Goal: Communication & Community: Participate in discussion

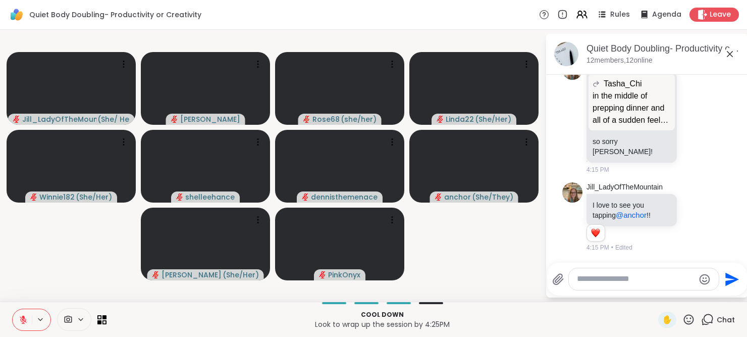
scroll to position [2390, 0]
click at [699, 195] on div "Jill_LadyOfTheMountain I love to see you tapping @anchor !! 1 1 4:15 PM • Edited" at bounding box center [647, 217] width 170 height 78
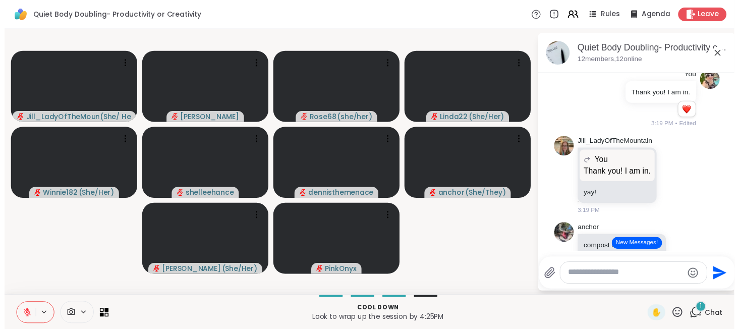
scroll to position [1718, 0]
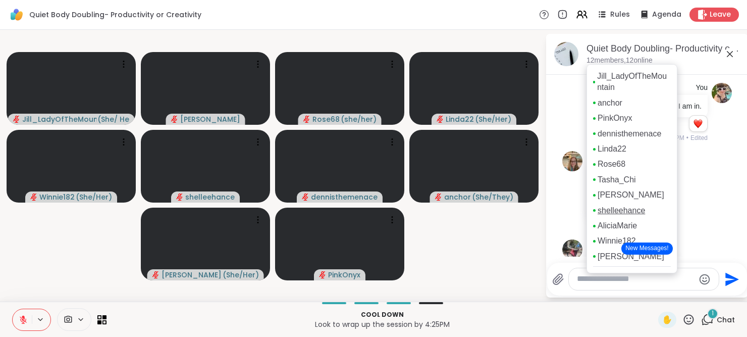
click at [614, 206] on link "shelleehance" at bounding box center [620, 210] width 47 height 11
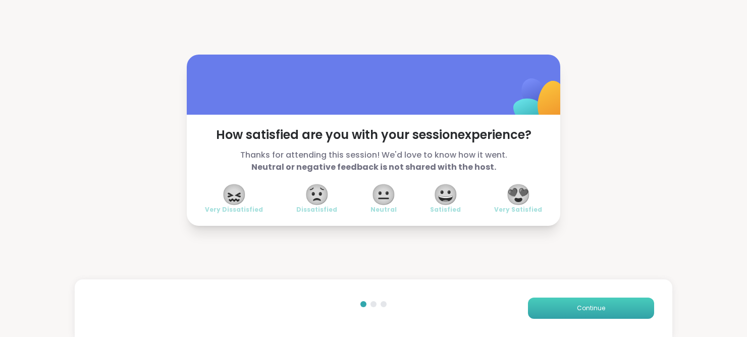
click at [604, 306] on button "Continue" at bounding box center [591, 307] width 126 height 21
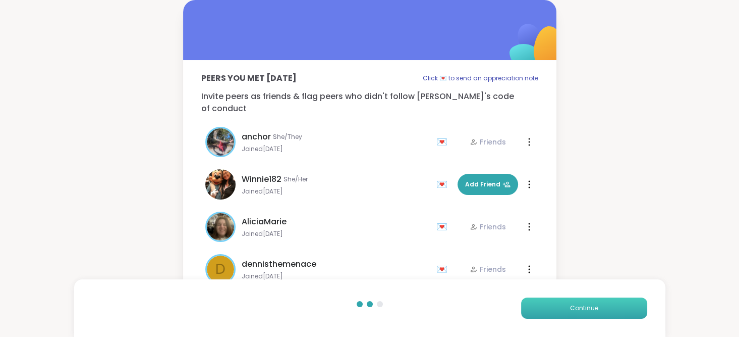
click at [604, 306] on button "Continue" at bounding box center [584, 307] width 126 height 21
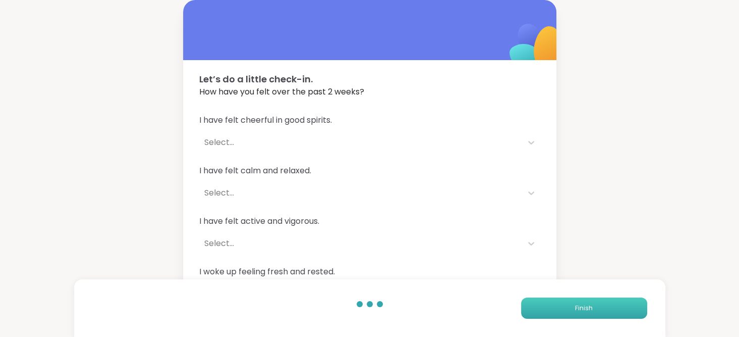
click at [604, 306] on button "Finish" at bounding box center [584, 307] width 126 height 21
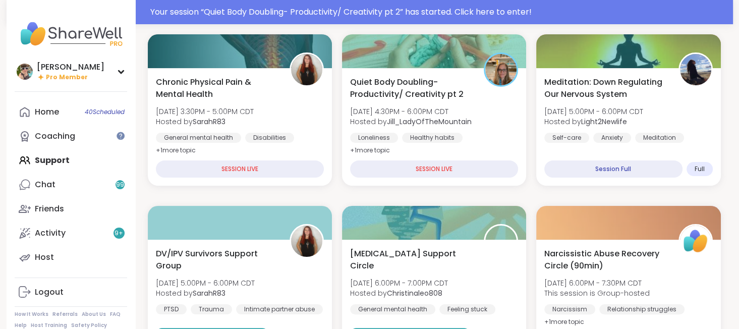
scroll to position [149, 0]
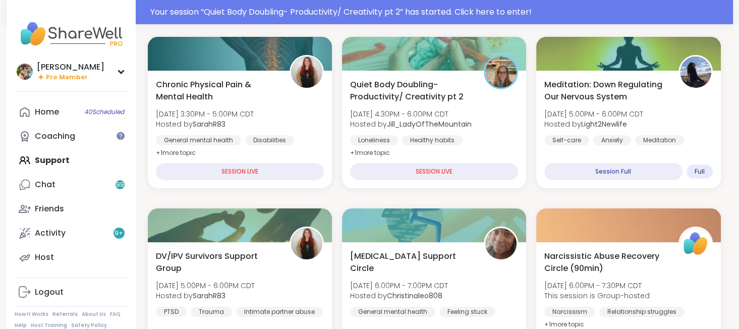
click at [484, 121] on div "Quiet Body Doubling- Productivity/ Creativity pt 2 Sun, Sep 14 | 4:30PM - 6:00P…" at bounding box center [434, 119] width 168 height 81
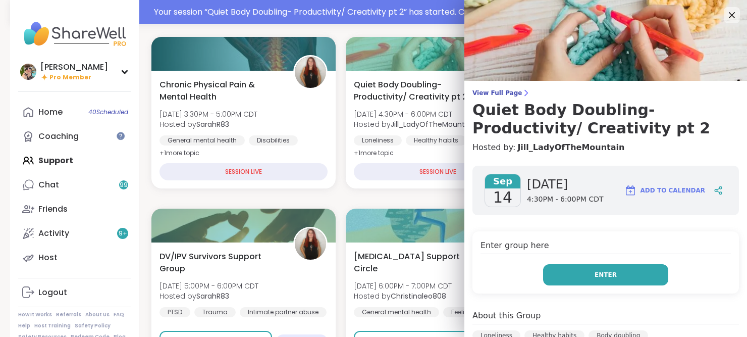
click at [612, 272] on button "Enter" at bounding box center [605, 274] width 125 height 21
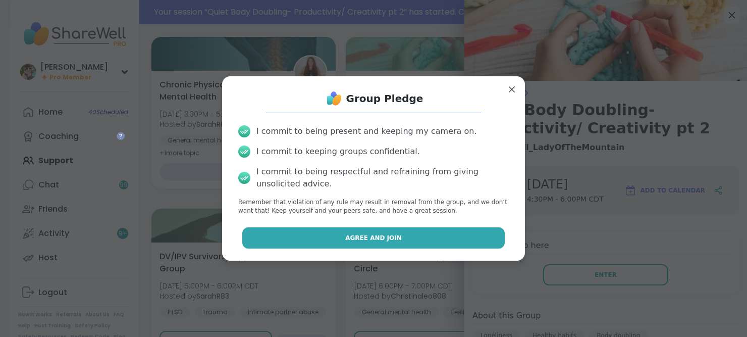
click at [417, 240] on button "Agree and Join" at bounding box center [373, 237] width 263 height 21
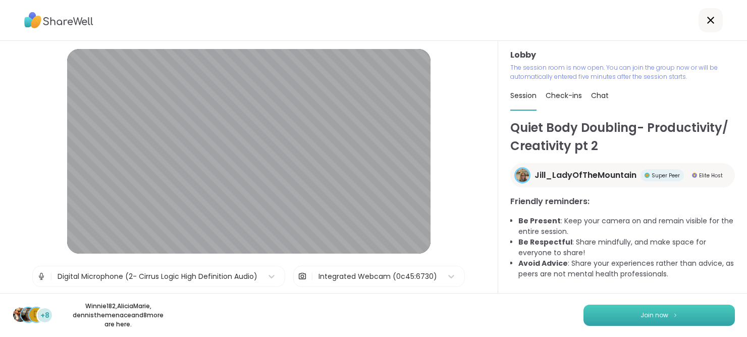
click at [602, 308] on button "Join now" at bounding box center [658, 314] width 151 height 21
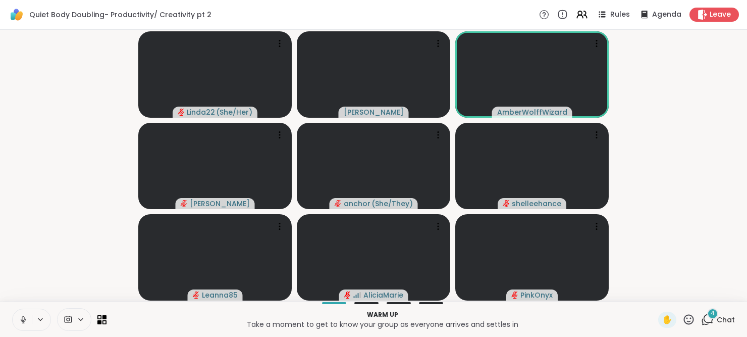
click at [22, 321] on icon at bounding box center [23, 319] width 9 height 9
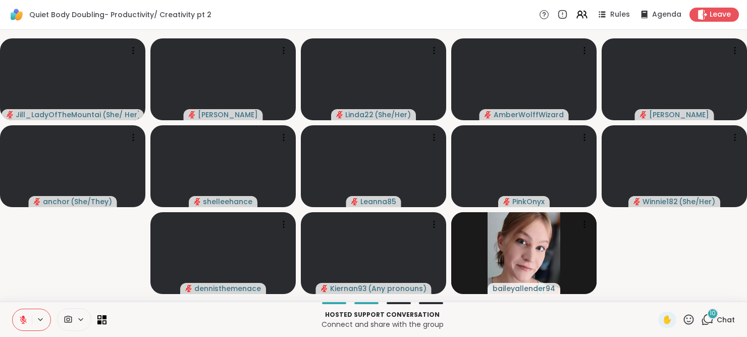
click at [717, 320] on span "Chat" at bounding box center [726, 319] width 18 height 10
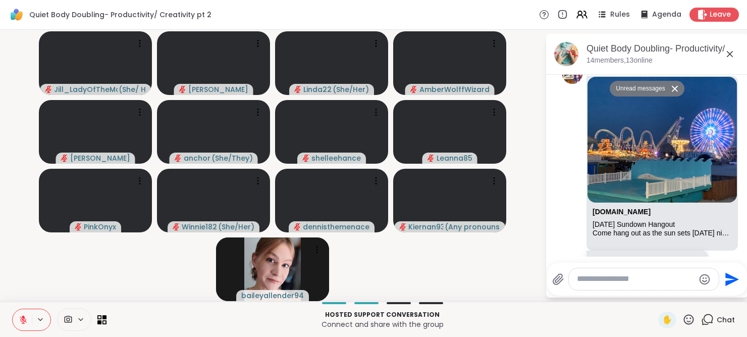
scroll to position [506, 0]
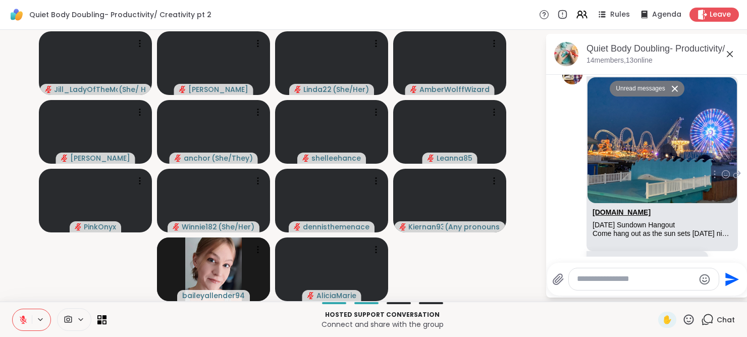
click at [620, 210] on link "[DOMAIN_NAME]" at bounding box center [621, 212] width 58 height 8
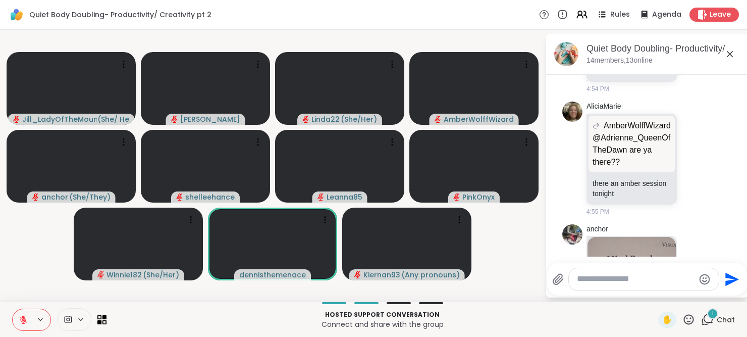
scroll to position [1366, 0]
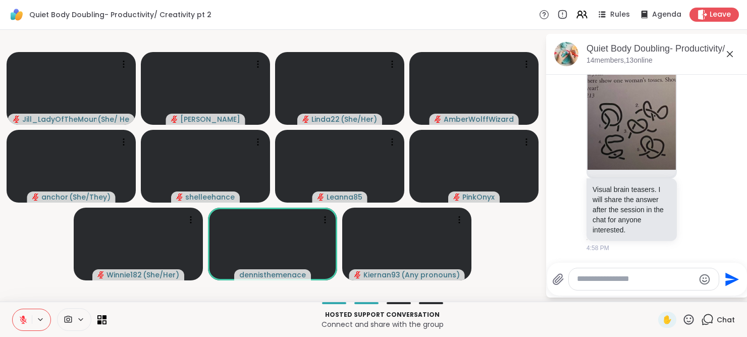
click at [626, 281] on textarea "Type your message" at bounding box center [636, 278] width 118 height 11
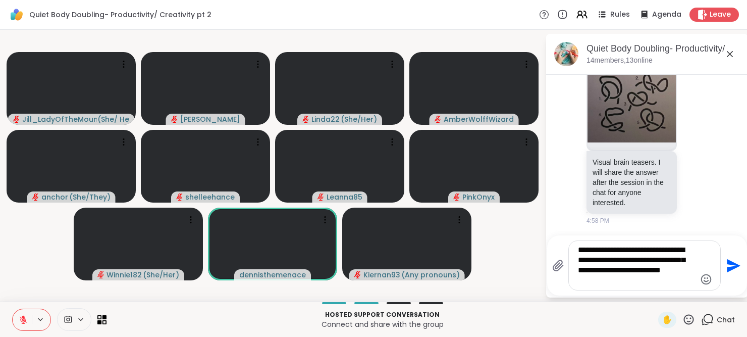
type textarea "**********"
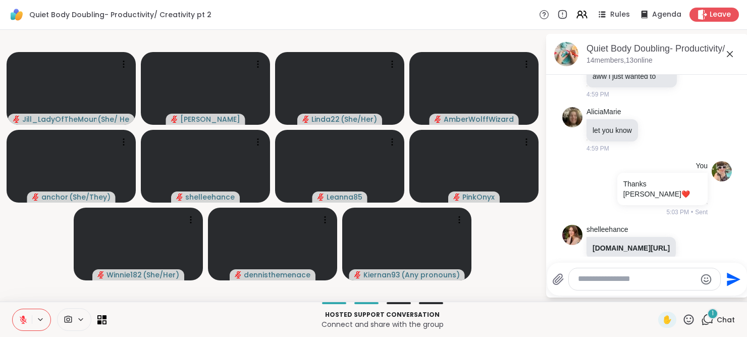
scroll to position [1787, 0]
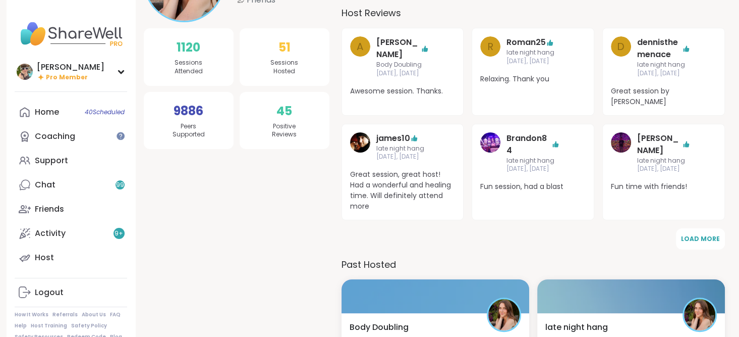
scroll to position [182, 0]
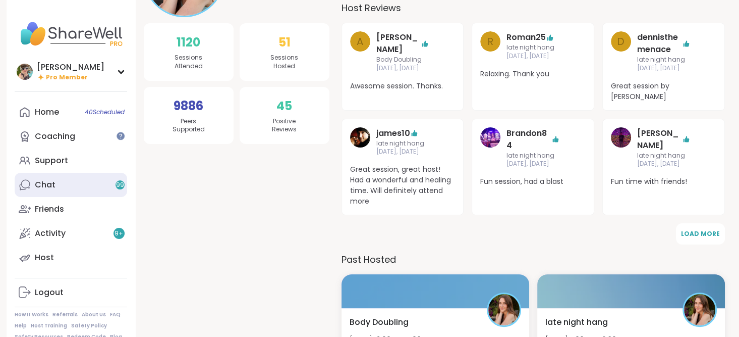
click at [97, 182] on link "Chat 99" at bounding box center [71, 185] width 113 height 24
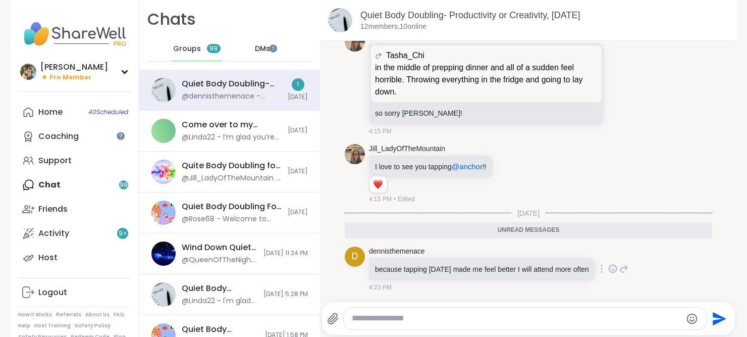
click at [608, 269] on icon at bounding box center [612, 268] width 9 height 10
click at [528, 252] on div "Select Reaction: Heart" at bounding box center [532, 252] width 9 height 9
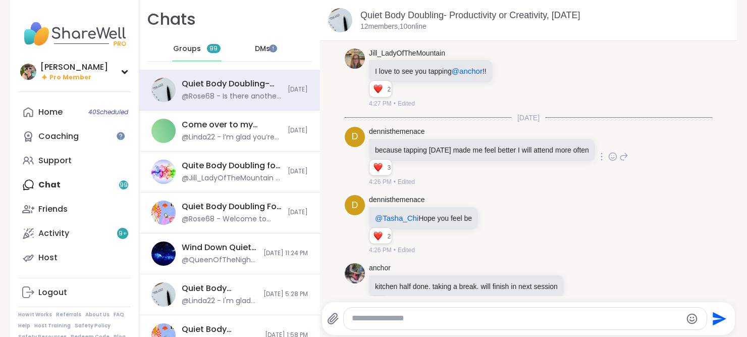
scroll to position [1824, 0]
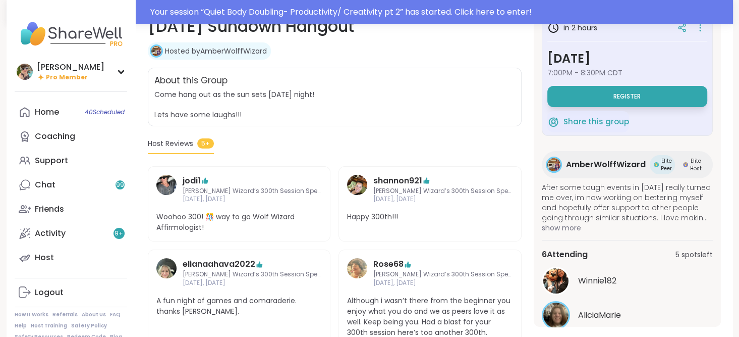
scroll to position [69, 0]
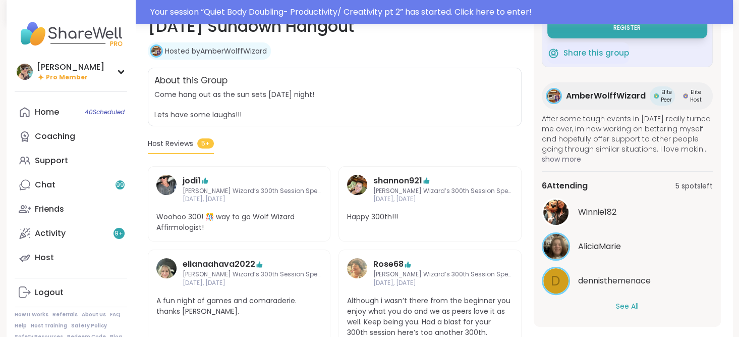
drag, startPoint x: 0, startPoint y: 0, endPoint x: 628, endPoint y: 303, distance: 697.6
click at [628, 303] on button "See All" at bounding box center [627, 306] width 23 height 11
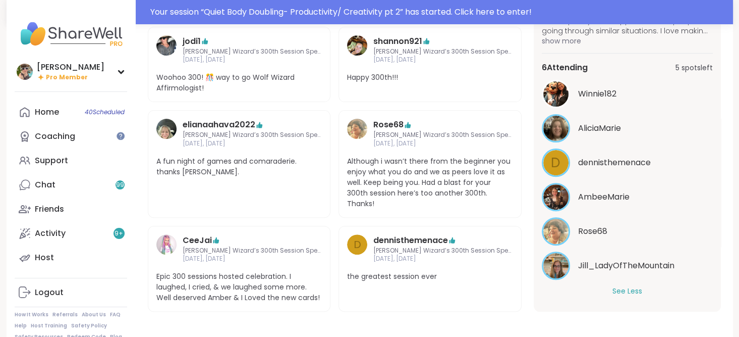
scroll to position [310, 0]
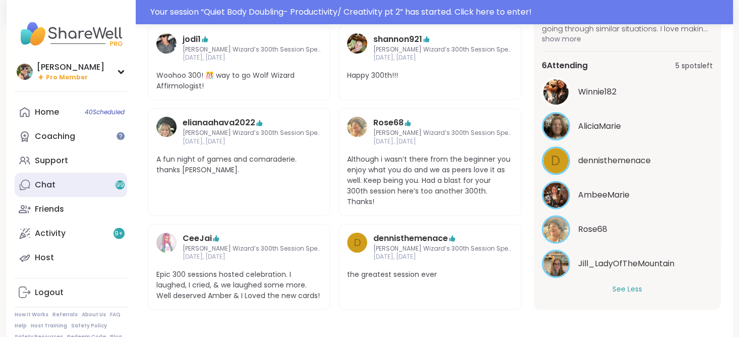
click at [68, 188] on link "Chat 99" at bounding box center [71, 185] width 113 height 24
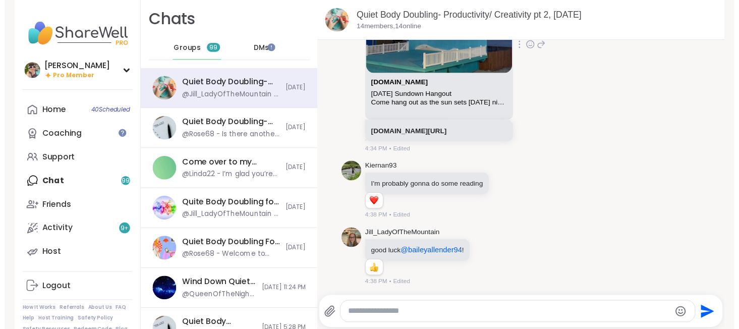
scroll to position [553, 0]
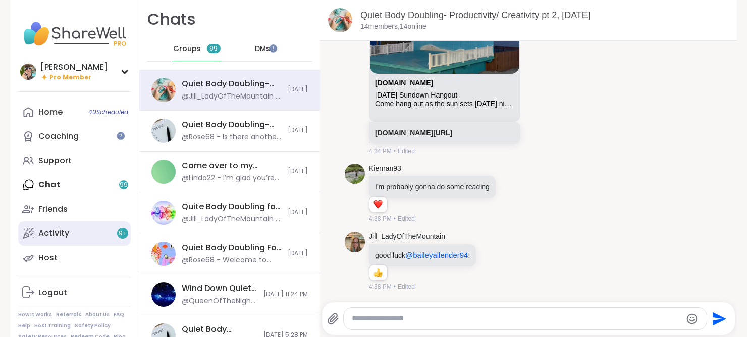
click at [87, 234] on link "Activity 9 +" at bounding box center [74, 233] width 113 height 24
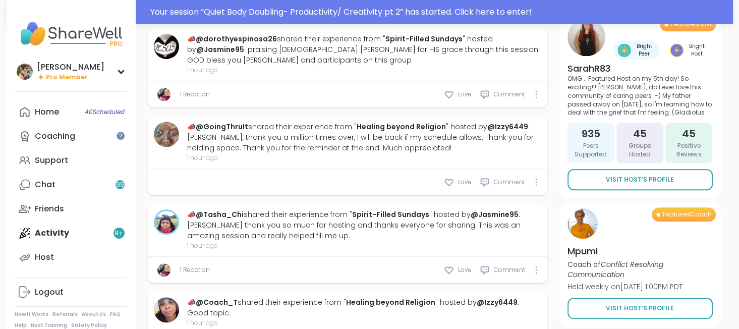
scroll to position [919, 0]
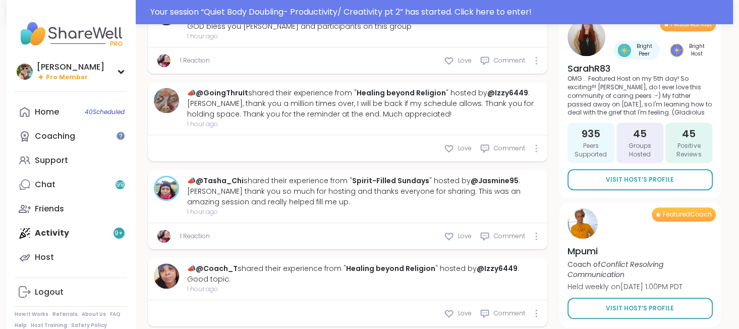
type textarea "*"
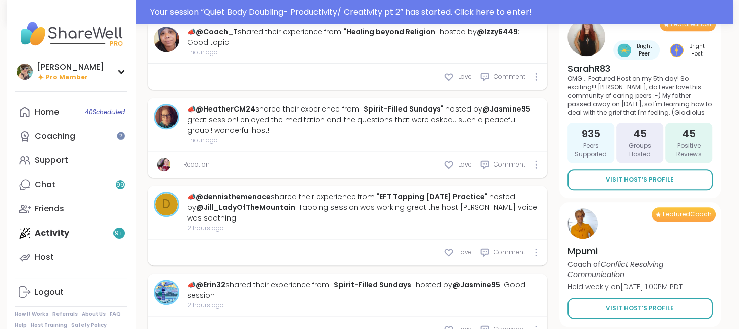
scroll to position [1156, 0]
